Goal: Transaction & Acquisition: Subscribe to service/newsletter

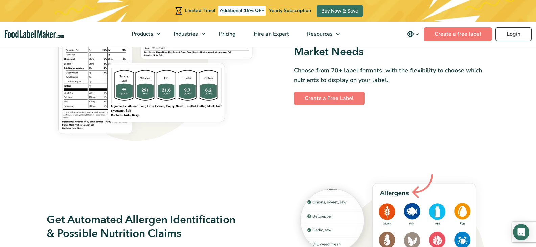
scroll to position [643, 0]
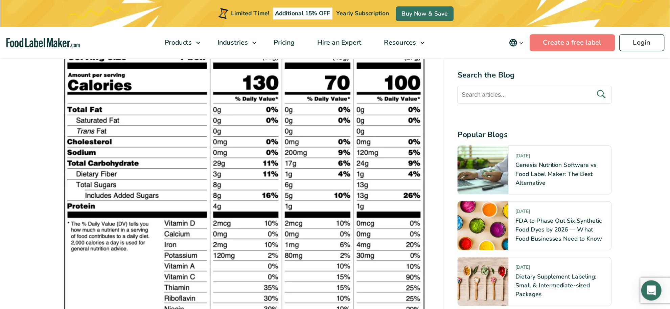
scroll to position [643, 0]
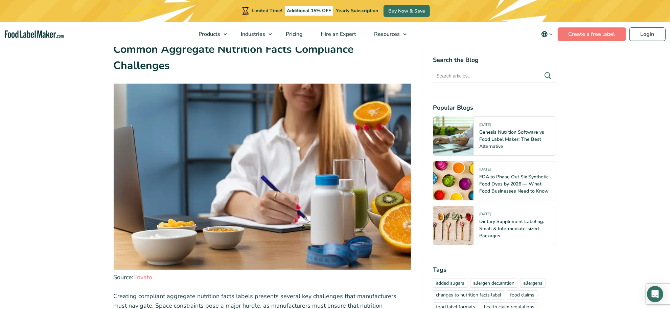
scroll to position [2368, 0]
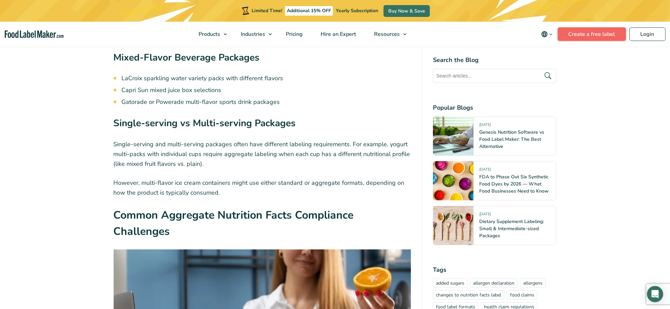
click at [607, 33] on link "Create a free label" at bounding box center [592, 34] width 68 height 14
